Goal: Navigation & Orientation: Understand site structure

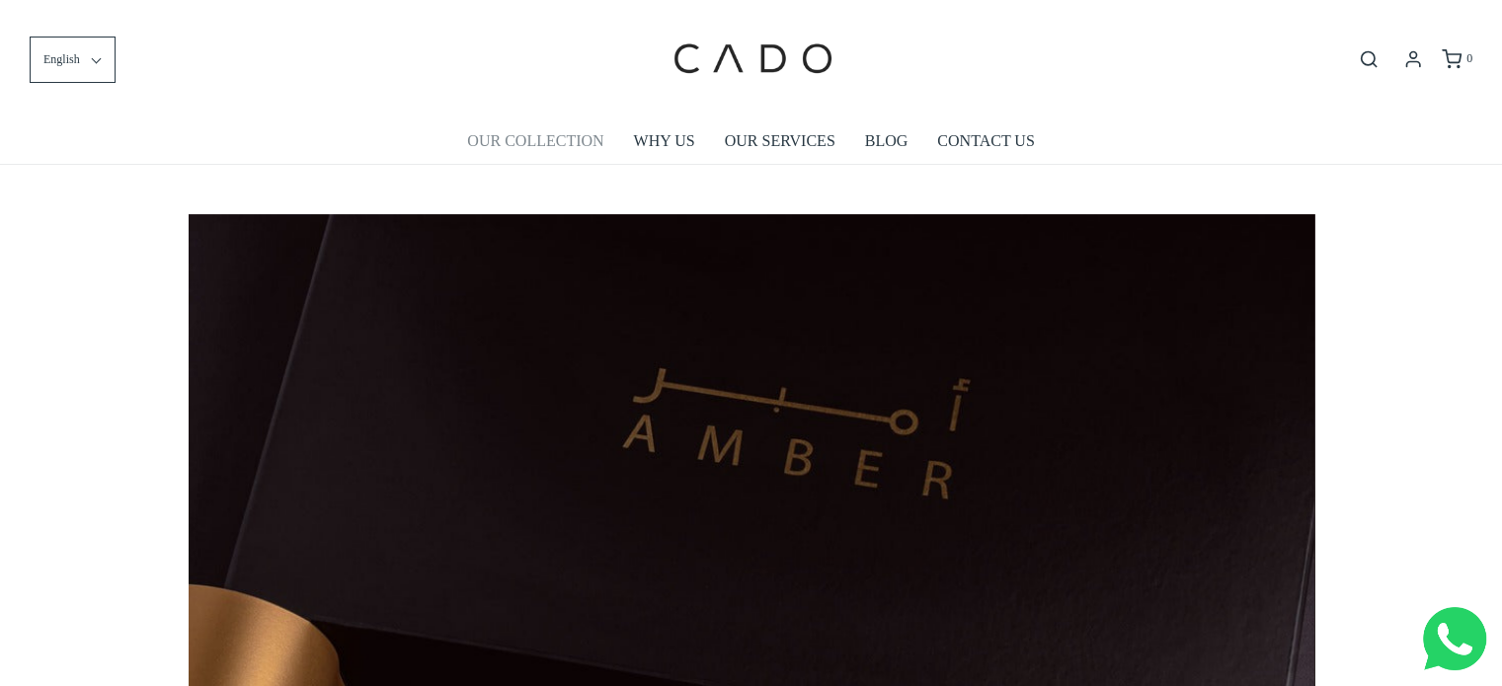
click at [575, 146] on link "OUR COLLECTION" at bounding box center [535, 140] width 136 height 45
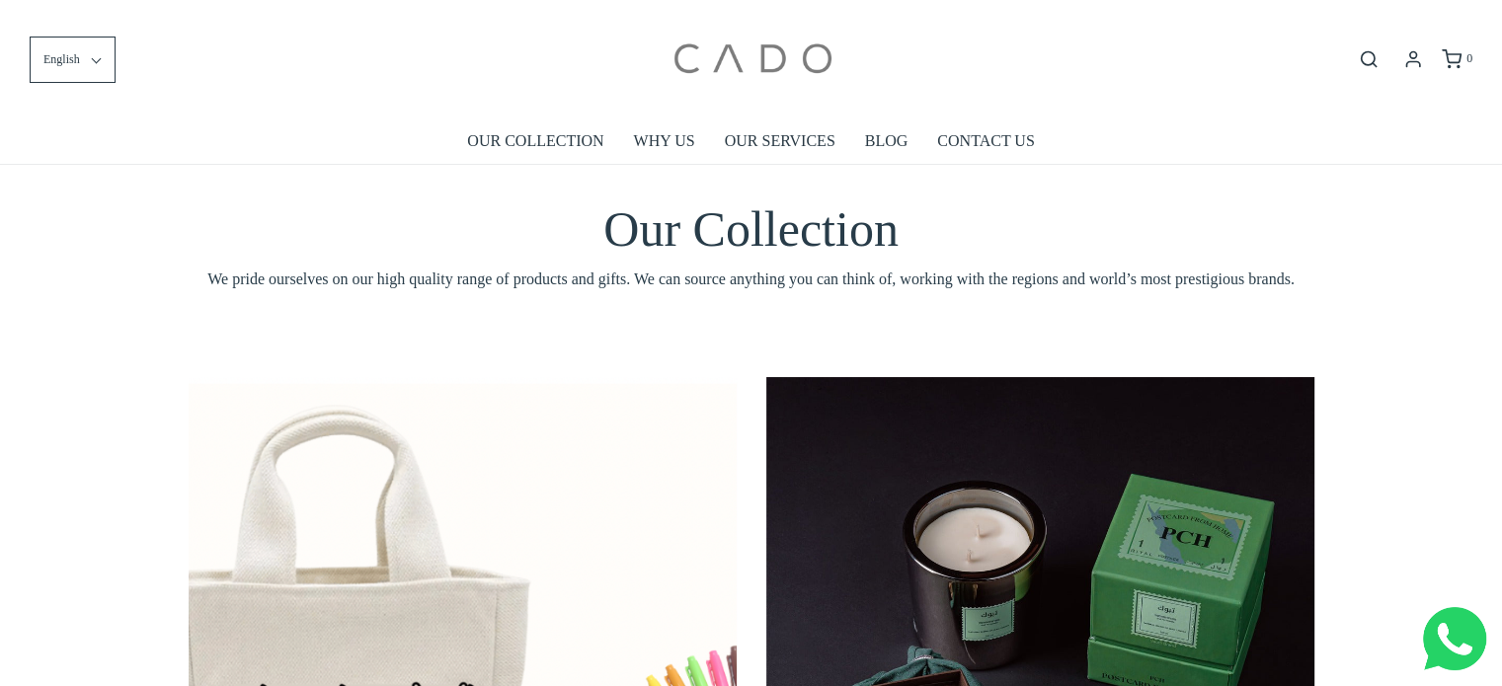
click at [731, 45] on img at bounding box center [752, 59] width 168 height 89
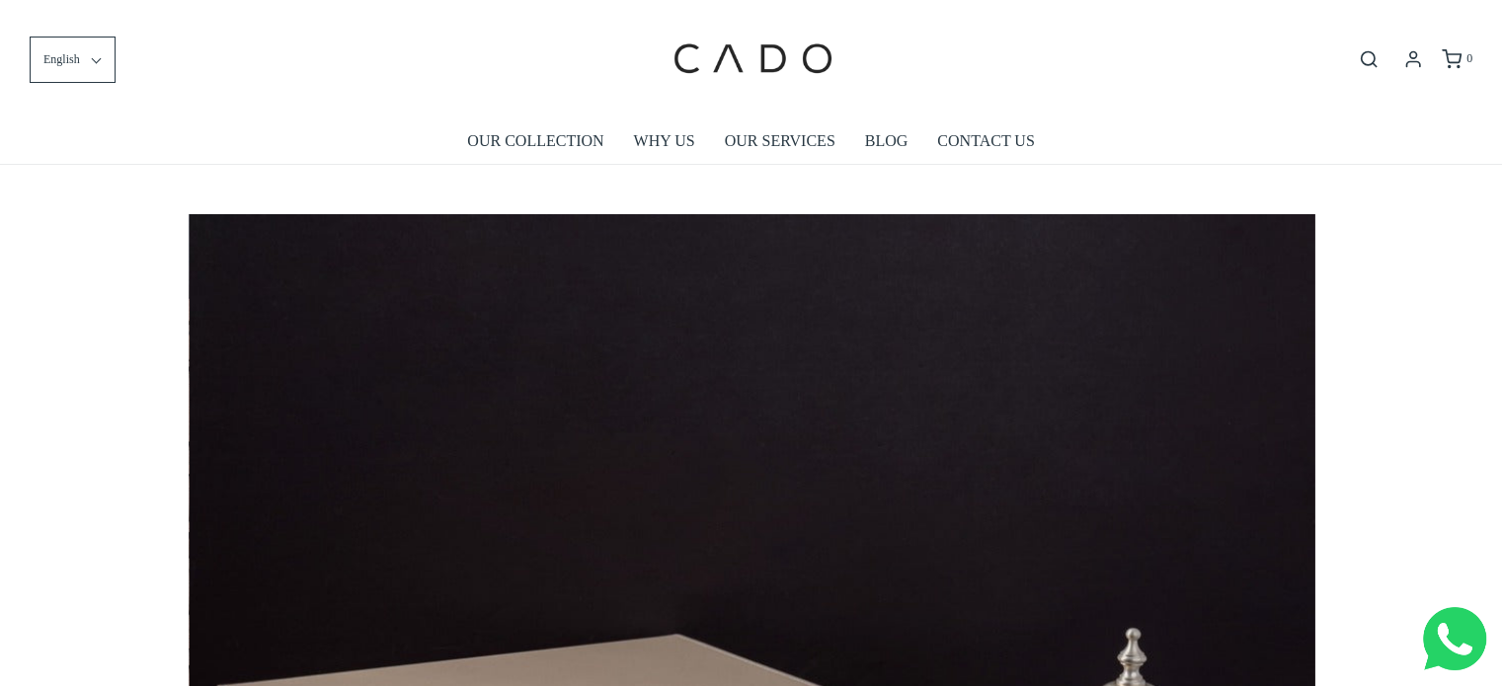
scroll to position [0, 5628]
